Goal: Navigation & Orientation: Find specific page/section

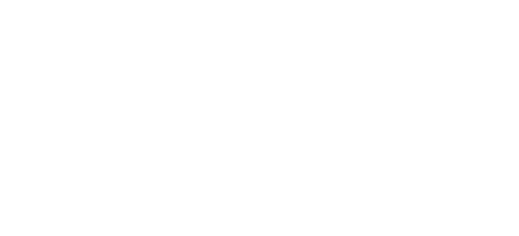
click at [358, 0] on html at bounding box center [259, 0] width 519 height 0
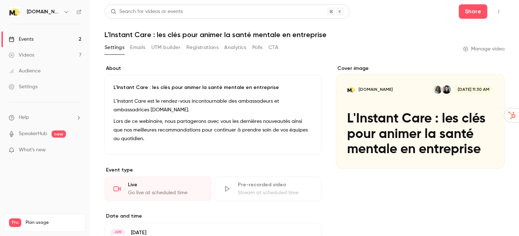
click at [17, 38] on div "Events" at bounding box center [21, 39] width 25 height 7
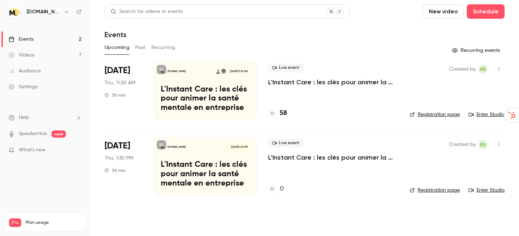
click at [289, 85] on p "L'Instant Care : les clés pour animer la santé mentale en entreprise" at bounding box center [333, 82] width 130 height 9
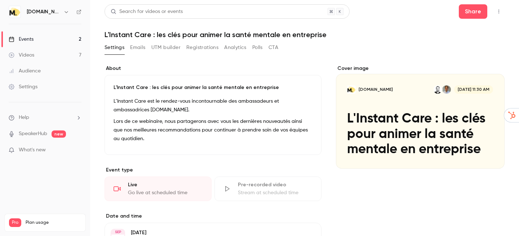
click at [205, 47] on button "Registrations" at bounding box center [203, 48] width 32 height 12
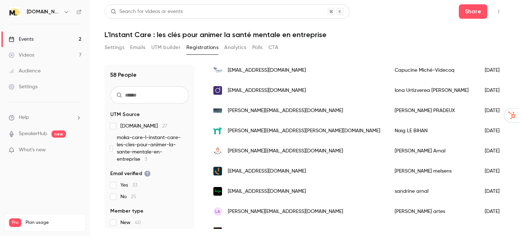
scroll to position [379, 0]
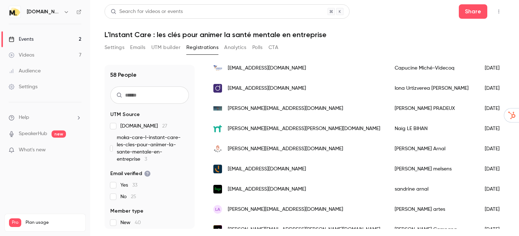
click at [39, 39] on link "Events 2" at bounding box center [45, 39] width 90 height 16
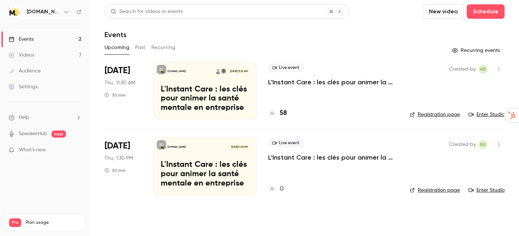
click at [143, 49] on button "Past" at bounding box center [140, 48] width 10 height 12
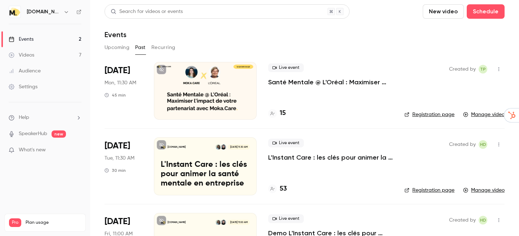
click at [292, 157] on p "L'Instant Care : les clés pour animer la santé mentale en entreprise" at bounding box center [330, 157] width 125 height 9
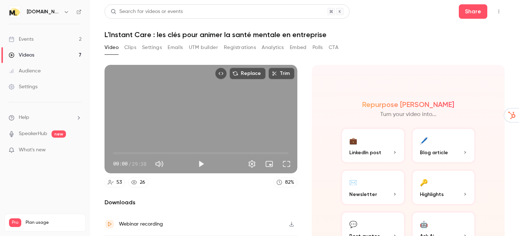
click at [232, 46] on button "Registrations" at bounding box center [240, 48] width 32 height 12
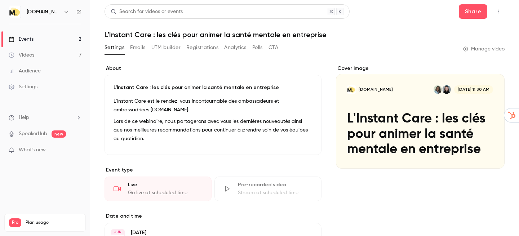
click at [32, 36] on div "Events" at bounding box center [21, 39] width 25 height 7
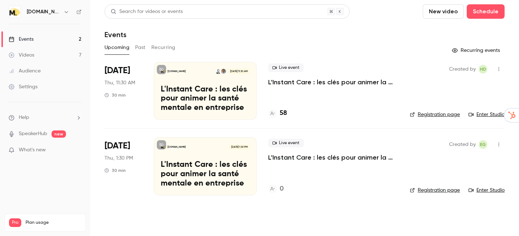
click at [318, 83] on p "L'Instant Care : les clés pour animer la santé mentale en entreprise" at bounding box center [333, 82] width 130 height 9
click at [489, 112] on link "Enter Studio" at bounding box center [487, 114] width 36 height 7
